Goal: Complete application form

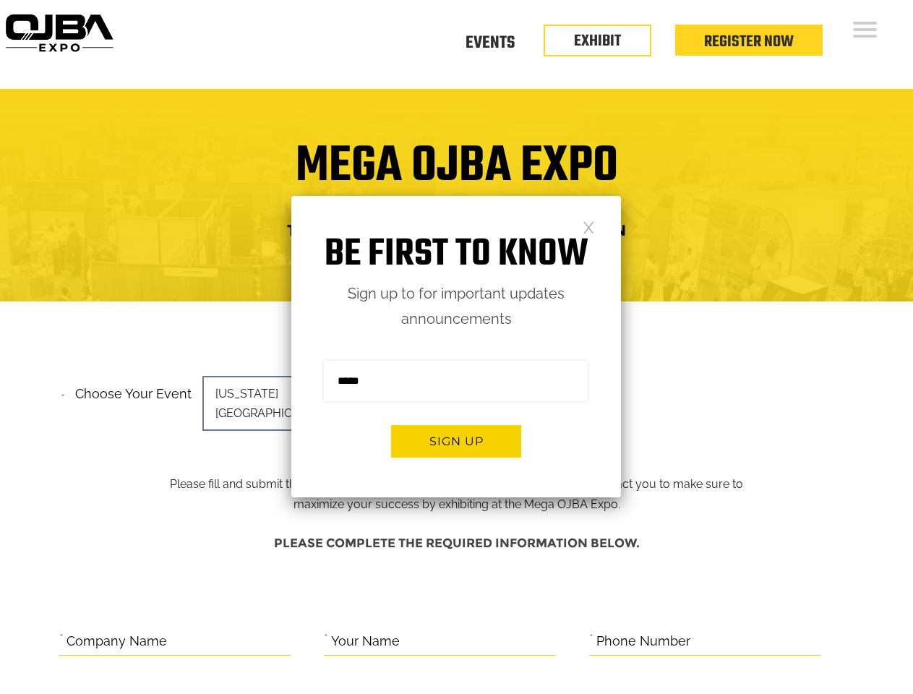
click at [456, 347] on form "Sign me up for the newsletter! ******* Sign up" at bounding box center [456, 415] width 330 height 166
click at [456, 441] on button "Sign up" at bounding box center [456, 441] width 130 height 33
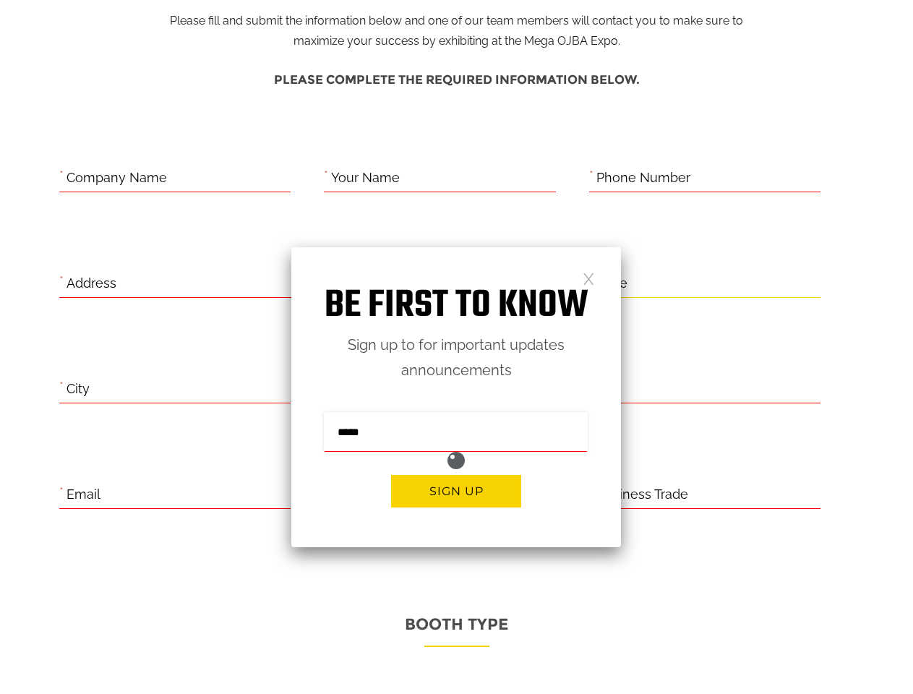
scroll to position [593, 0]
